Goal: Obtain resource: Download file/media

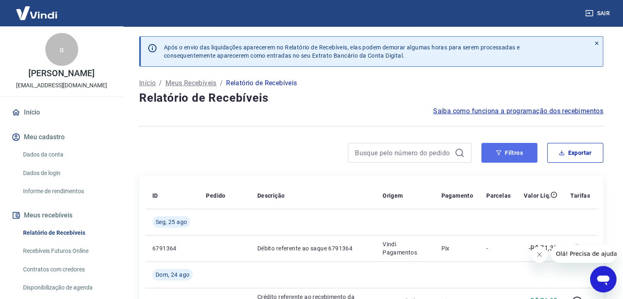
click at [510, 151] on button "Filtros" at bounding box center [509, 153] width 56 height 20
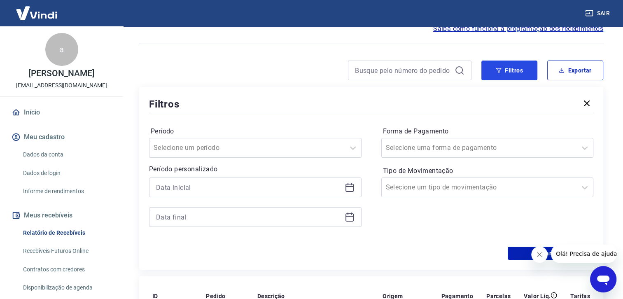
scroll to position [165, 0]
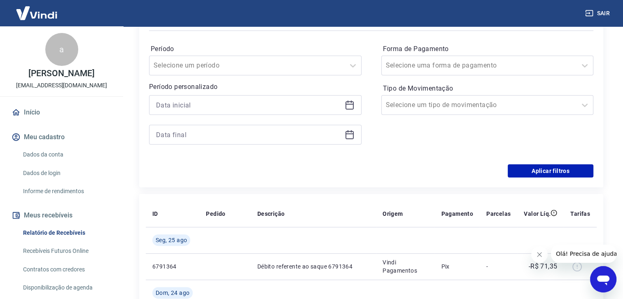
click at [349, 110] on div at bounding box center [255, 105] width 212 height 20
click at [349, 105] on icon at bounding box center [349, 105] width 10 height 10
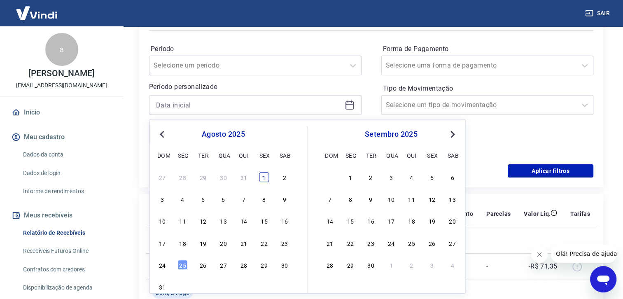
click at [263, 176] on div "1" at bounding box center [264, 177] width 10 height 10
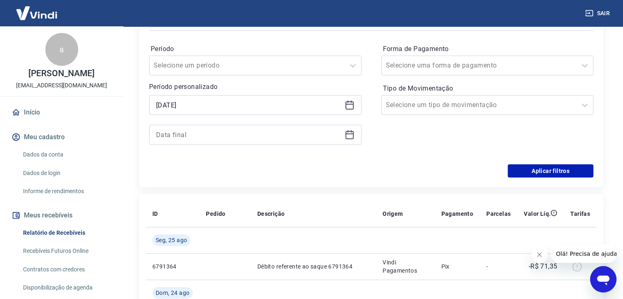
type input "01/08/2025"
click at [350, 140] on div at bounding box center [255, 135] width 212 height 20
click at [350, 136] on icon at bounding box center [349, 135] width 10 height 10
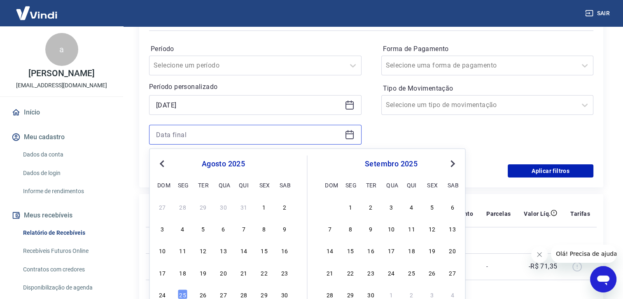
scroll to position [206, 0]
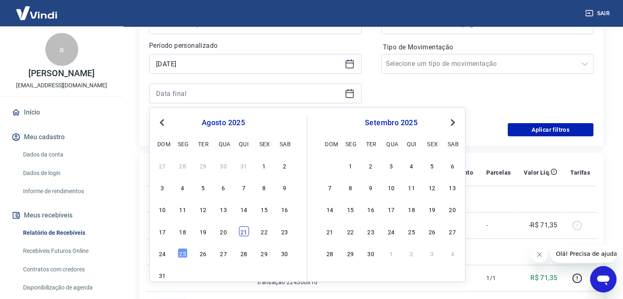
click at [243, 231] on div "21" at bounding box center [244, 231] width 10 height 10
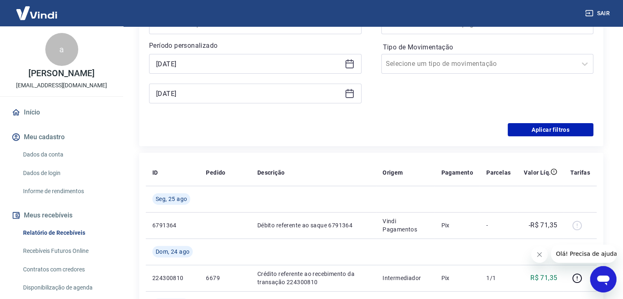
type input "21/08/2025"
click at [518, 130] on button "Aplicar filtros" at bounding box center [550, 129] width 86 height 13
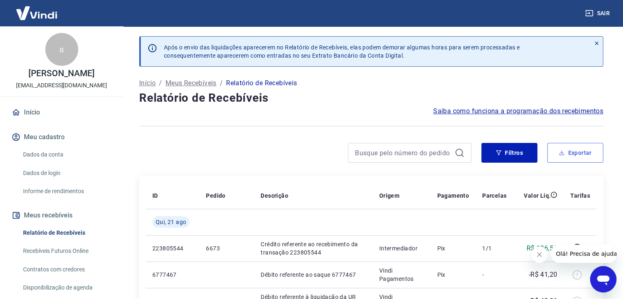
click at [576, 153] on button "Exportar" at bounding box center [575, 153] width 56 height 20
type input "01/08/2025"
type input "21/08/2025"
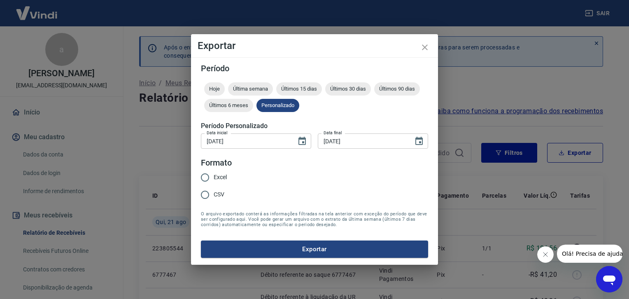
click at [214, 177] on span "Excel" at bounding box center [220, 177] width 13 height 9
click at [214, 177] on input "Excel" at bounding box center [204, 177] width 17 height 17
radio input "true"
click at [316, 248] on button "Exportar" at bounding box center [314, 248] width 227 height 17
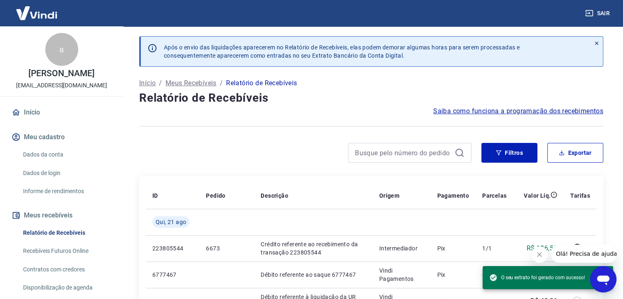
click at [316, 104] on h4 "Relatório de Recebíveis" at bounding box center [371, 98] width 464 height 16
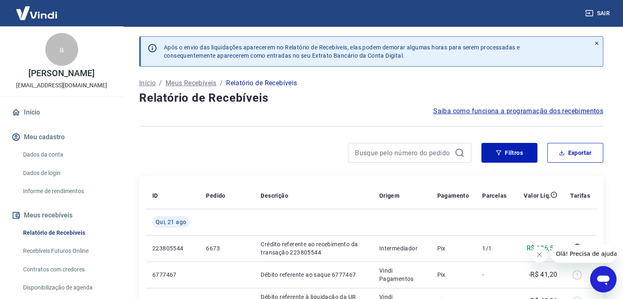
click at [596, 10] on button "Sair" at bounding box center [598, 13] width 30 height 15
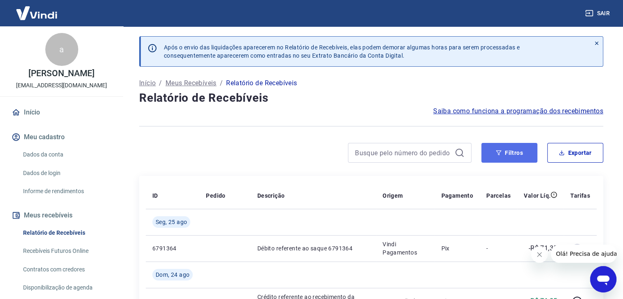
click at [500, 152] on icon "button" at bounding box center [498, 153] width 6 height 6
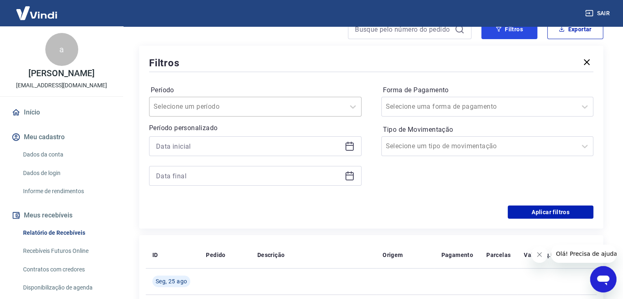
scroll to position [165, 0]
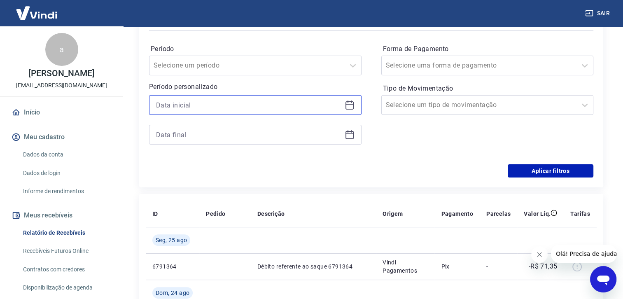
click at [299, 109] on input at bounding box center [248, 105] width 185 height 12
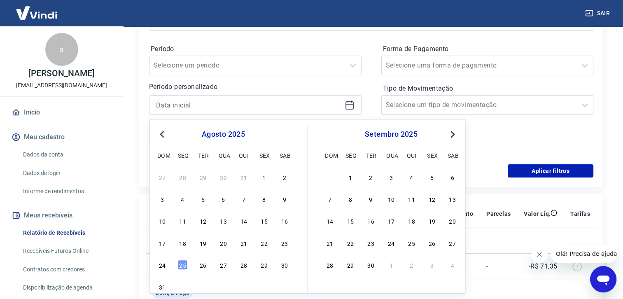
click at [163, 132] on span "Previous Month" at bounding box center [163, 133] width 0 height 9
click at [205, 177] on div "1" at bounding box center [203, 177] width 10 height 10
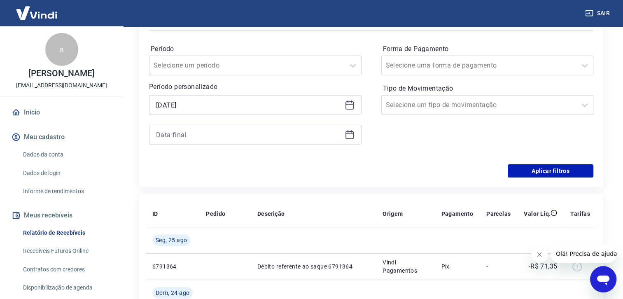
type input "01/04/2025"
click at [349, 136] on icon at bounding box center [349, 135] width 10 height 10
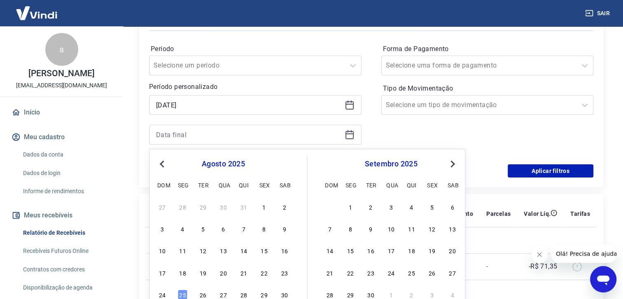
click at [163, 163] on span "Previous Month" at bounding box center [163, 163] width 0 height 9
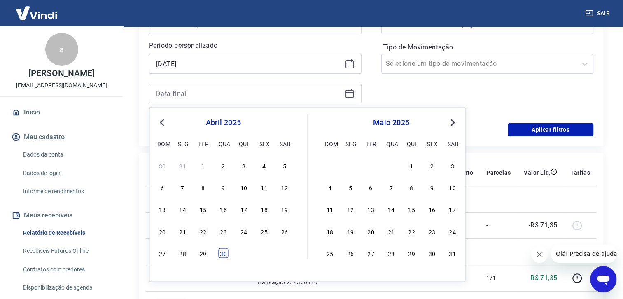
click at [224, 252] on div "30" at bounding box center [223, 253] width 10 height 10
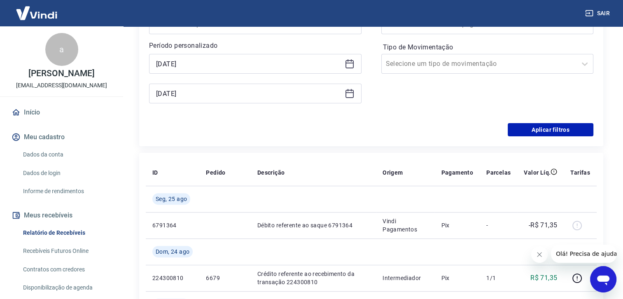
type input "30/04/2025"
click at [545, 130] on button "Aplicar filtros" at bounding box center [550, 129] width 86 height 13
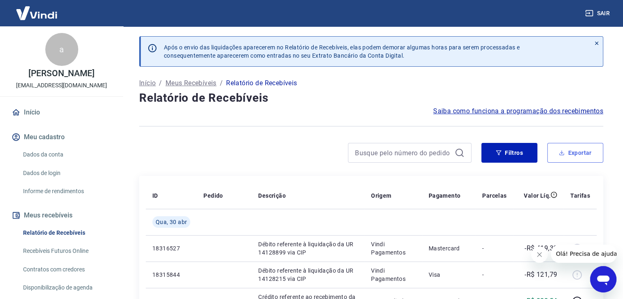
click at [568, 153] on button "Exportar" at bounding box center [575, 153] width 56 height 20
type input "01/04/2025"
type input "30/04/2025"
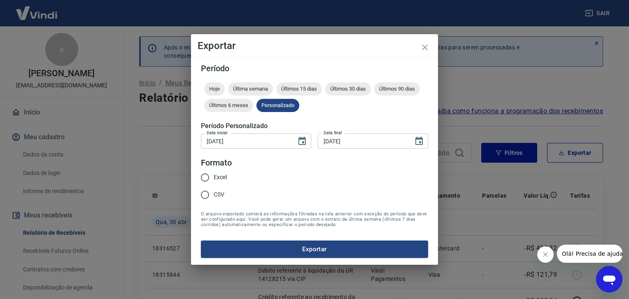
click at [208, 176] on input "Excel" at bounding box center [204, 177] width 17 height 17
radio input "true"
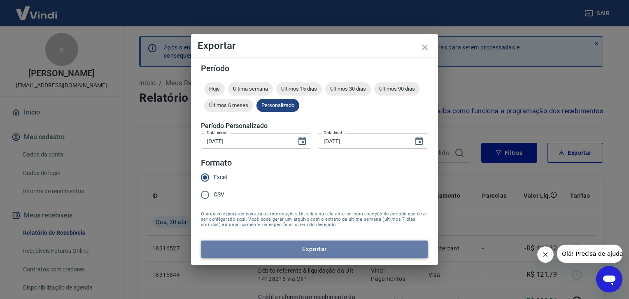
click at [316, 250] on button "Exportar" at bounding box center [314, 248] width 227 height 17
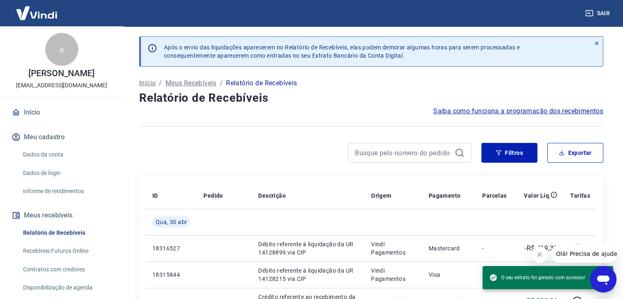
click at [343, 98] on h4 "Relatório de Recebíveis" at bounding box center [371, 98] width 464 height 16
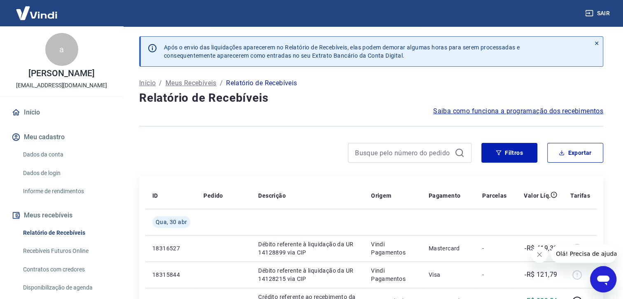
click at [605, 14] on button "Sair" at bounding box center [598, 13] width 30 height 15
